Goal: Navigation & Orientation: Find specific page/section

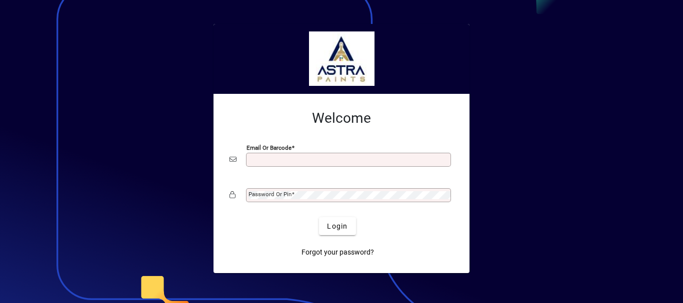
click at [302, 148] on mat-card-content "Welcome Email or Barcode Password or Pin" at bounding box center [341, 158] width 240 height 112
click at [303, 158] on input "Email or Barcode" at bounding box center [349, 160] width 202 height 8
type input "**********"
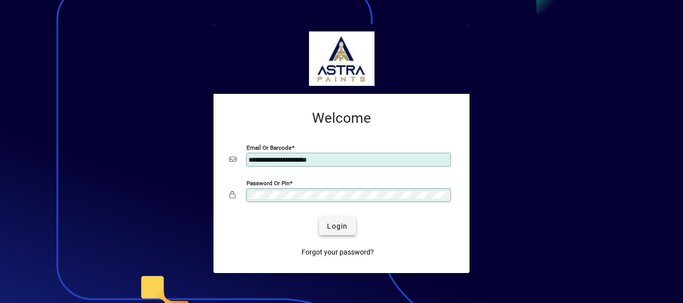
click at [335, 222] on span "Login" at bounding box center [337, 226] width 20 height 10
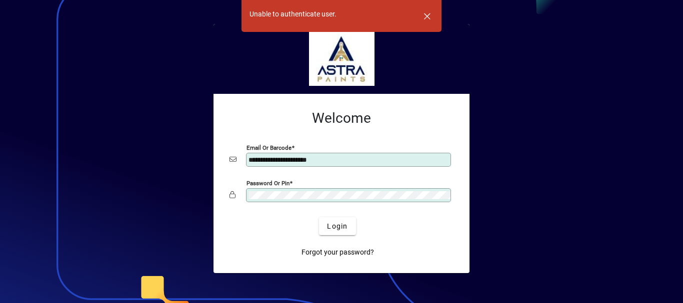
click at [214, 190] on div "**********" at bounding box center [341, 184] width 256 height 180
click at [319, 217] on button "Login" at bounding box center [337, 226] width 36 height 18
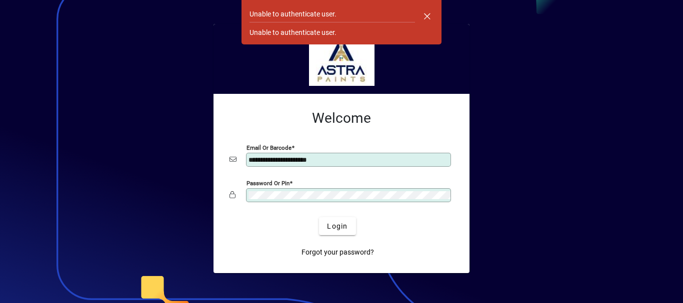
click at [302, 191] on div "Password or Pin" at bounding box center [348, 195] width 205 height 14
drag, startPoint x: 307, startPoint y: 190, endPoint x: 263, endPoint y: 191, distance: 44.5
click at [263, 190] on div "Password or Pin" at bounding box center [348, 195] width 205 height 14
click at [289, 196] on div "Password or Pin" at bounding box center [348, 195] width 205 height 14
click at [335, 224] on span "Login" at bounding box center [337, 226] width 20 height 10
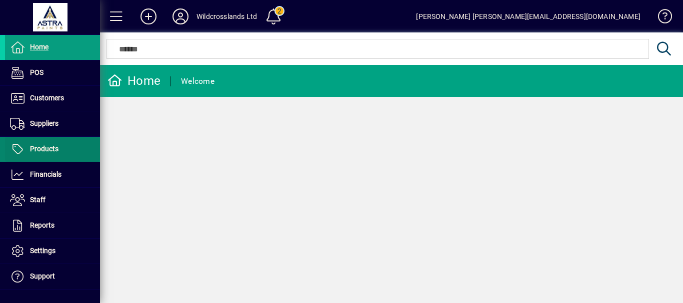
click at [31, 145] on span "Products" at bounding box center [44, 149] width 28 height 8
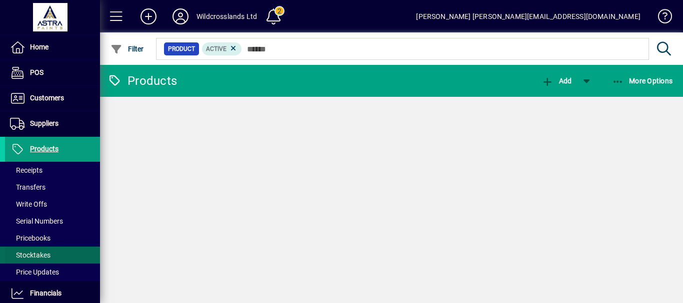
click at [35, 105] on span at bounding box center [52, 98] width 95 height 24
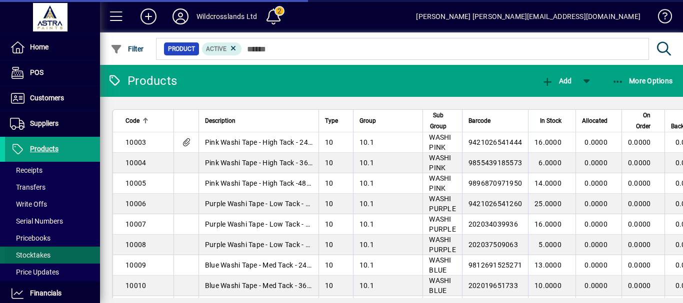
scroll to position [150, 0]
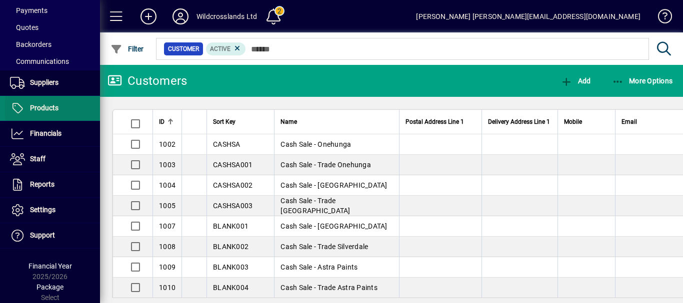
click at [48, 103] on span "Products" at bounding box center [31, 108] width 53 height 12
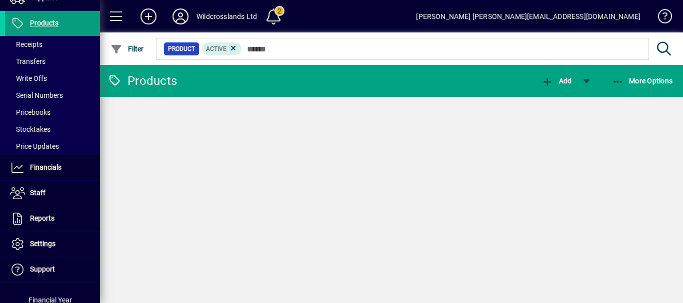
click at [29, 155] on li "Products Receipts Transfers Write Offs Serial Numbers Pricebooks Stocktakes Pri…" at bounding box center [50, 83] width 100 height 144
